Goal: Task Accomplishment & Management: Complete application form

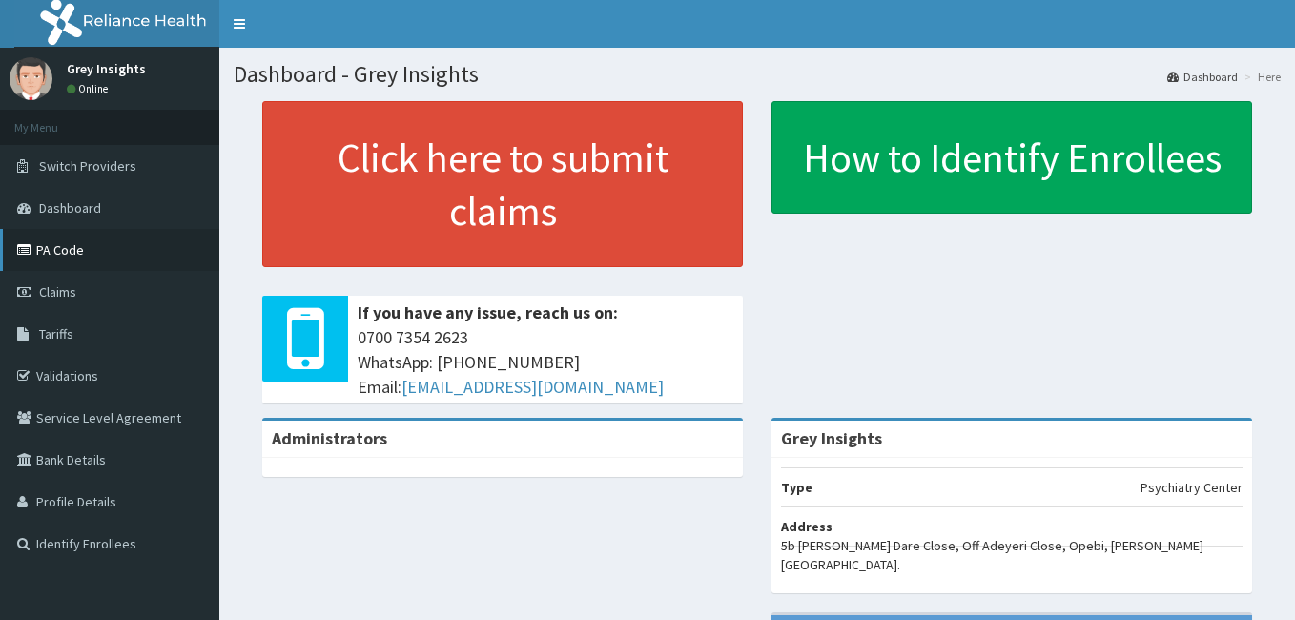
click at [71, 259] on link "PA Code" at bounding box center [109, 250] width 219 height 42
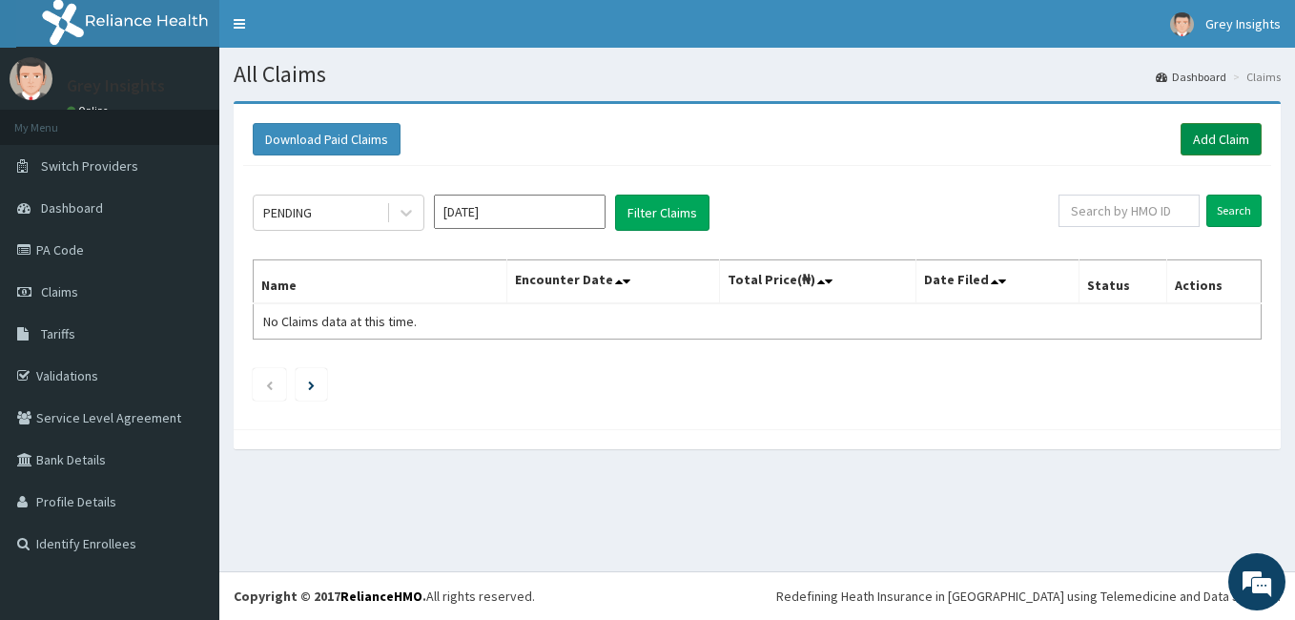
click at [1238, 138] on link "Add Claim" at bounding box center [1221, 139] width 81 height 32
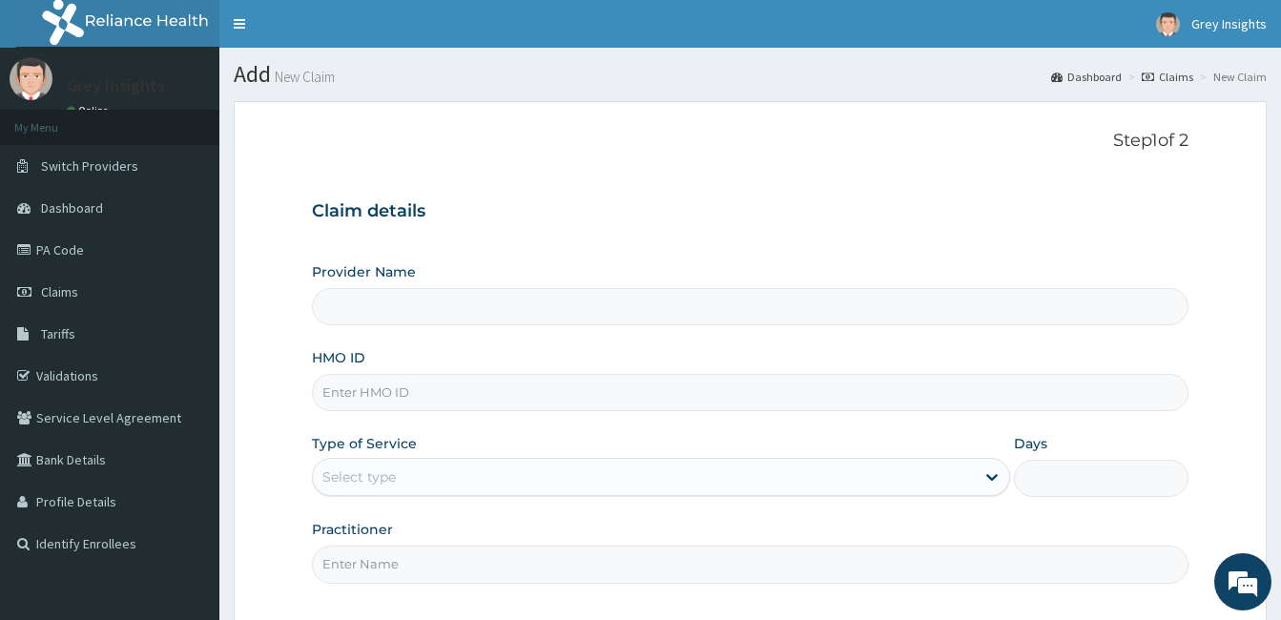
click at [802, 384] on input "HMO ID" at bounding box center [750, 392] width 877 height 37
type input "Grey Insights"
type input "IBZ/10016/D"
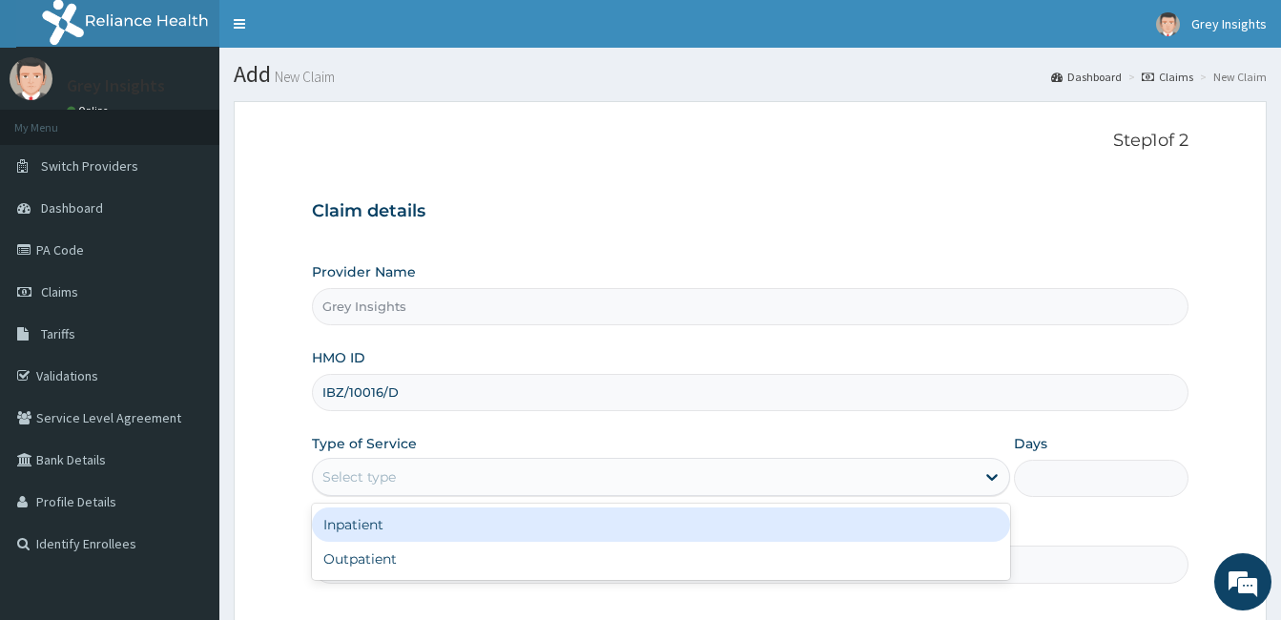
click at [596, 478] on div "Select type" at bounding box center [644, 477] width 662 height 31
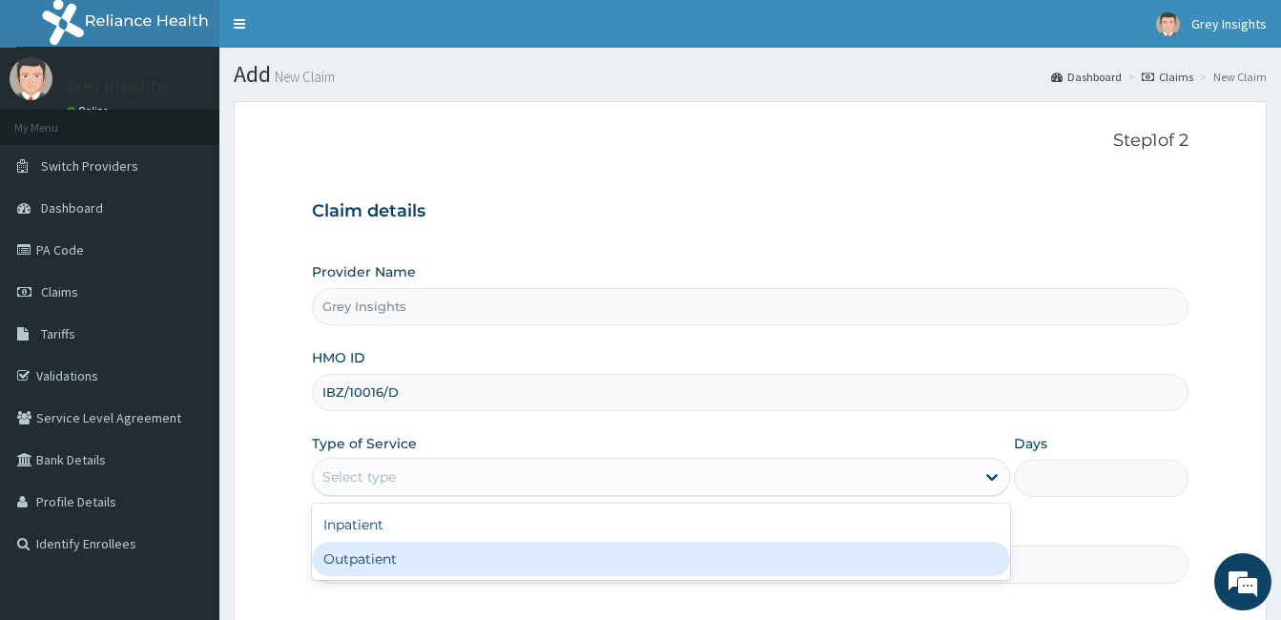
click at [588, 556] on div "Outpatient" at bounding box center [661, 559] width 698 height 34
type input "1"
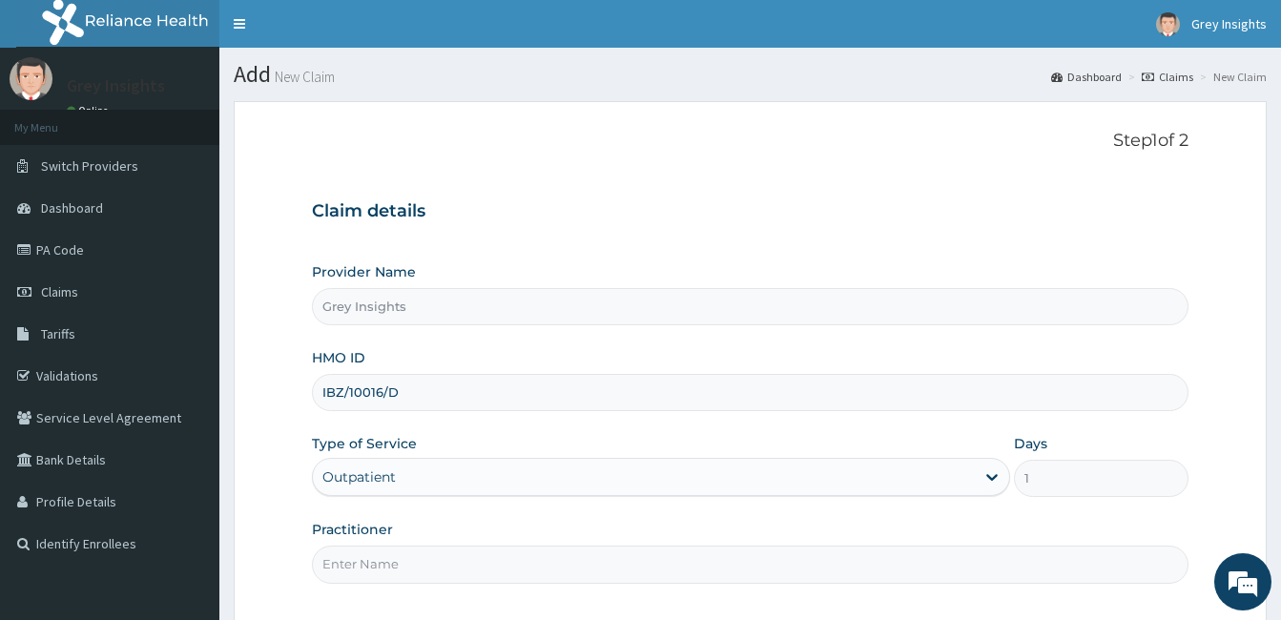
click at [586, 563] on input "Practitioner" at bounding box center [750, 564] width 877 height 37
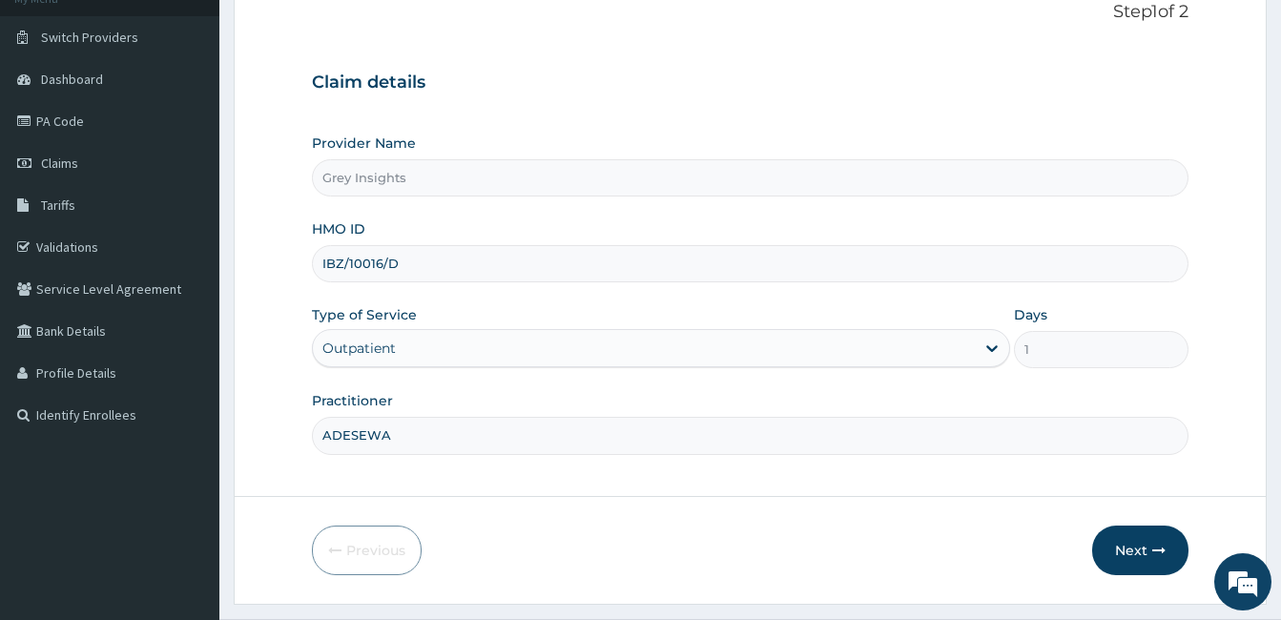
scroll to position [153, 0]
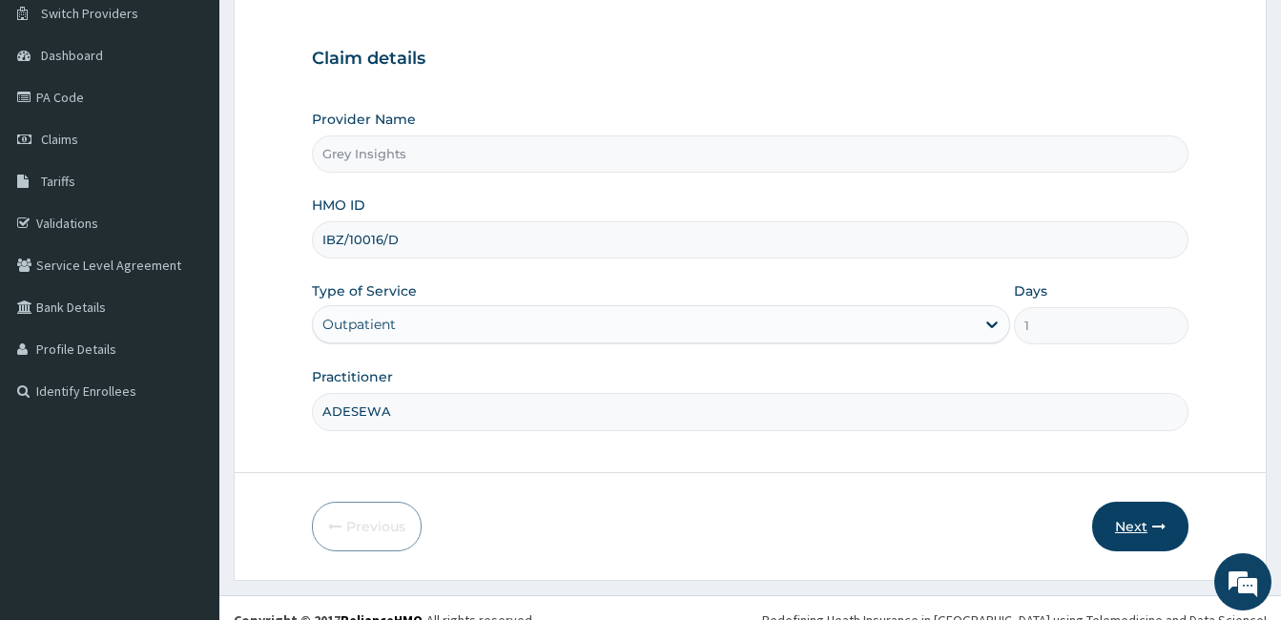
type input "ADESEWA"
click at [1155, 543] on button "Next" at bounding box center [1140, 527] width 96 height 50
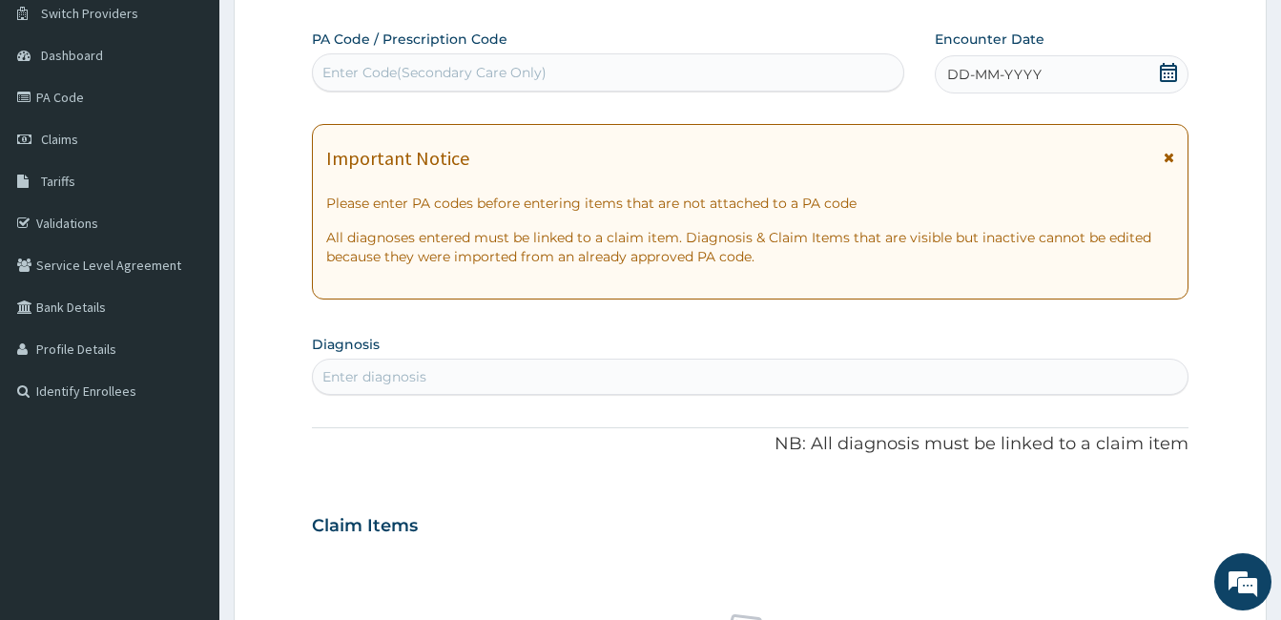
click at [523, 69] on div "Enter Code(Secondary Care Only)" at bounding box center [434, 72] width 224 height 19
paste input "PA/95D6A9"
type input "PA/95D6A9"
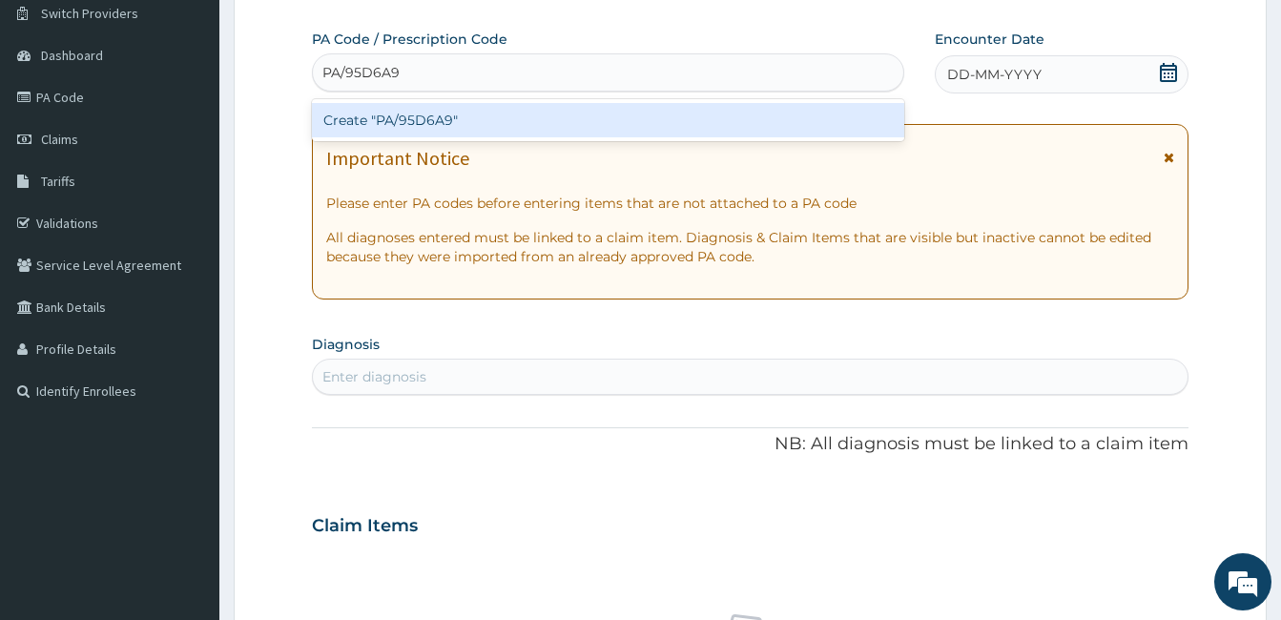
click at [527, 116] on div "Create "PA/95D6A9"" at bounding box center [608, 120] width 592 height 34
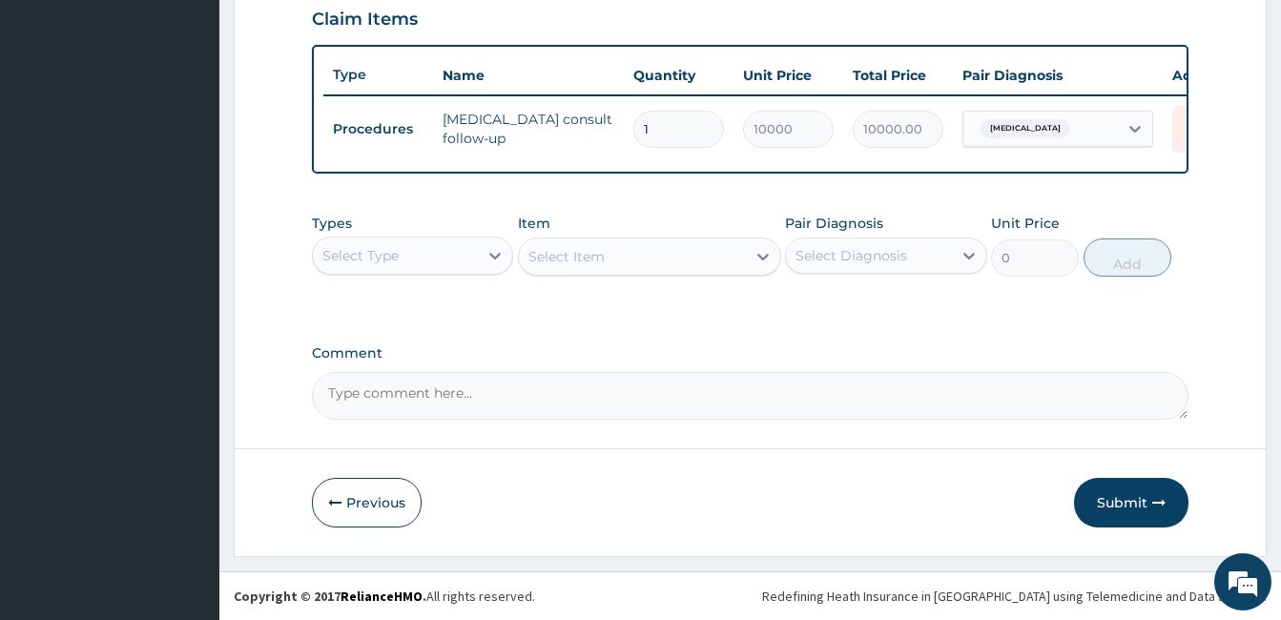
scroll to position [679, 0]
click at [1109, 505] on button "Submit" at bounding box center [1131, 503] width 114 height 50
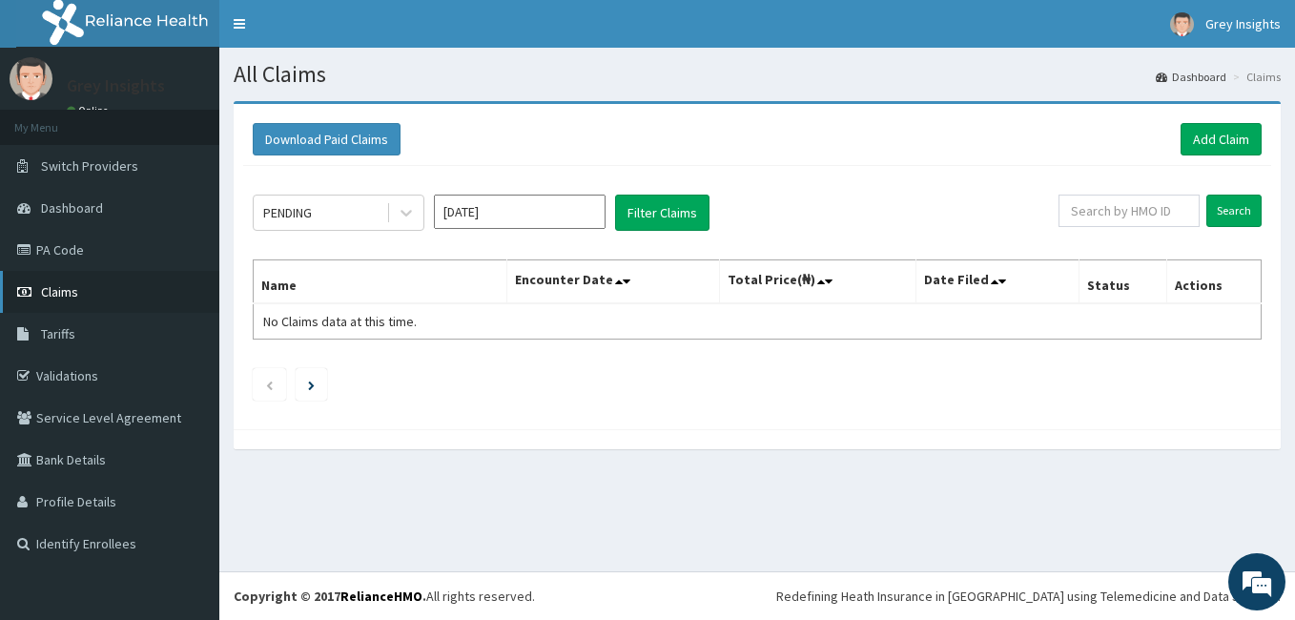
click at [52, 286] on span "Claims" at bounding box center [59, 291] width 37 height 17
